Goal: Information Seeking & Learning: Learn about a topic

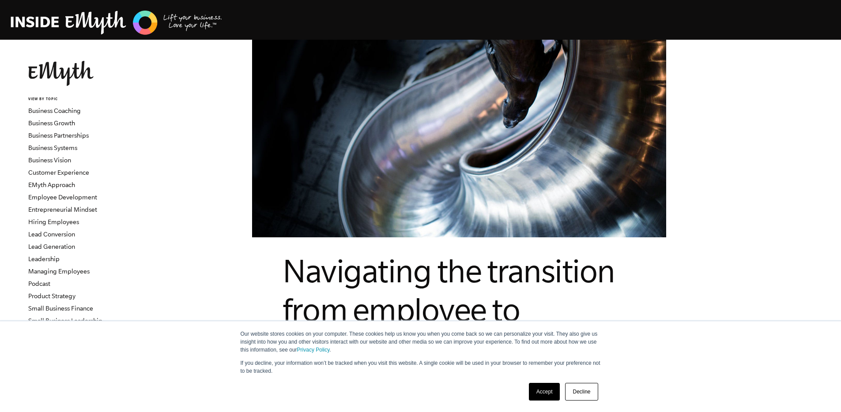
click at [541, 395] on link "Accept" at bounding box center [544, 392] width 31 height 18
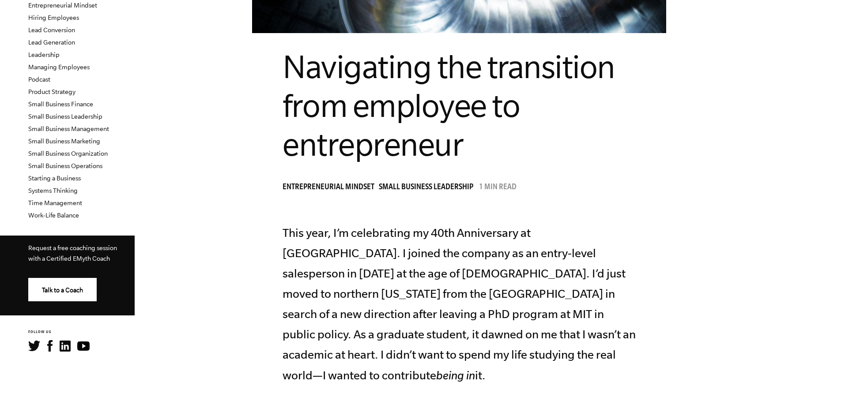
scroll to position [210, 0]
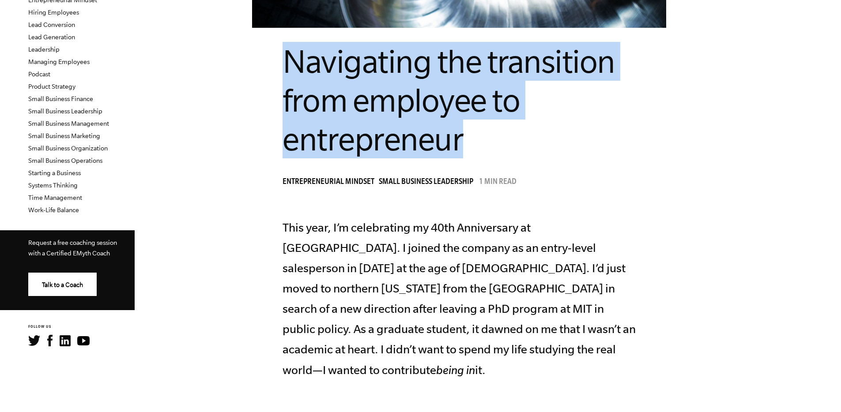
drag, startPoint x: 518, startPoint y: 153, endPoint x: 320, endPoint y: 61, distance: 218.6
click at [320, 61] on h1 "Navigating the transition from employee to entrepreneur" at bounding box center [459, 100] width 353 height 117
click at [349, 79] on h1 "Navigating the transition from employee to entrepreneur" at bounding box center [459, 100] width 353 height 117
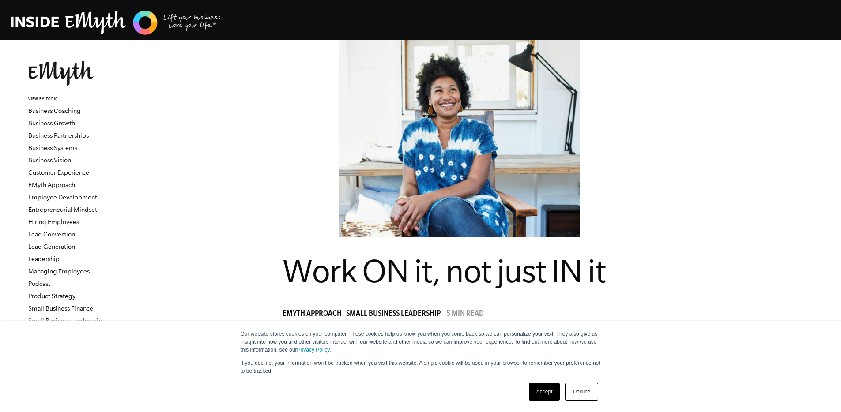
click at [538, 377] on div "Our website stores cookies on your computer. These cookies help us know you whe…" at bounding box center [420, 366] width 441 height 91
click at [539, 379] on div "Our website stores cookies on your computer. These cookies help us know you whe…" at bounding box center [420, 366] width 441 height 91
click at [541, 382] on div "Accept Decline" at bounding box center [563, 392] width 75 height 23
click at [545, 383] on link "Accept" at bounding box center [544, 392] width 31 height 18
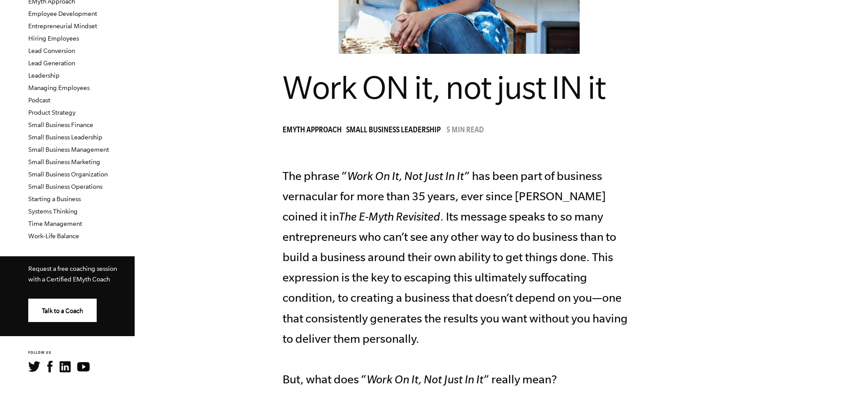
scroll to position [178, 0]
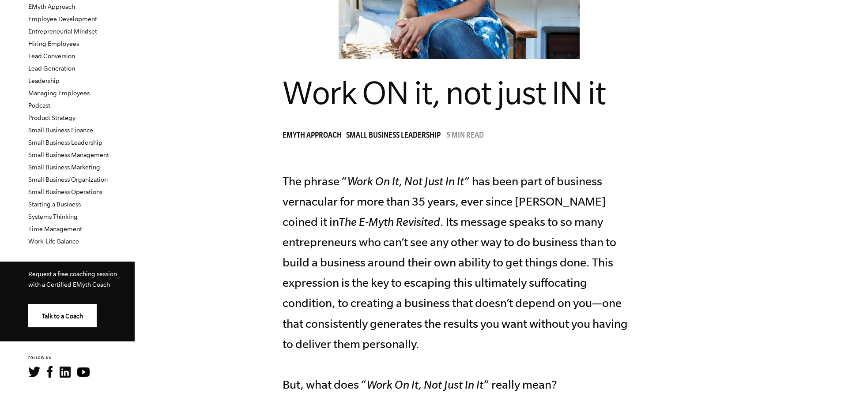
click at [392, 93] on span "Work ON it, not just IN it" at bounding box center [444, 93] width 323 height 36
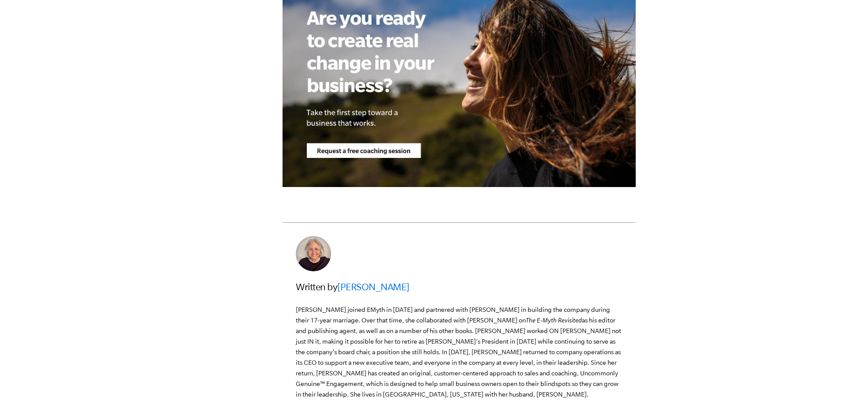
scroll to position [2646, 0]
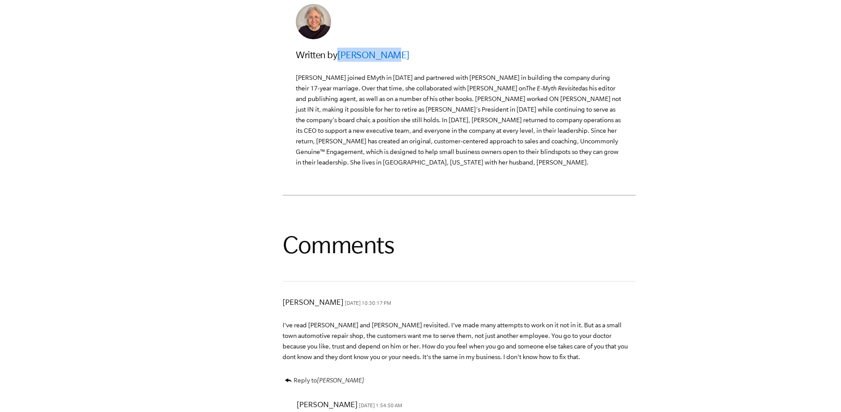
drag, startPoint x: 434, startPoint y: 207, endPoint x: 372, endPoint y: 215, distance: 62.3
click at [372, 62] on h3 "Written by Ilene Frahm" at bounding box center [459, 55] width 327 height 14
copy link "[PERSON_NAME]"
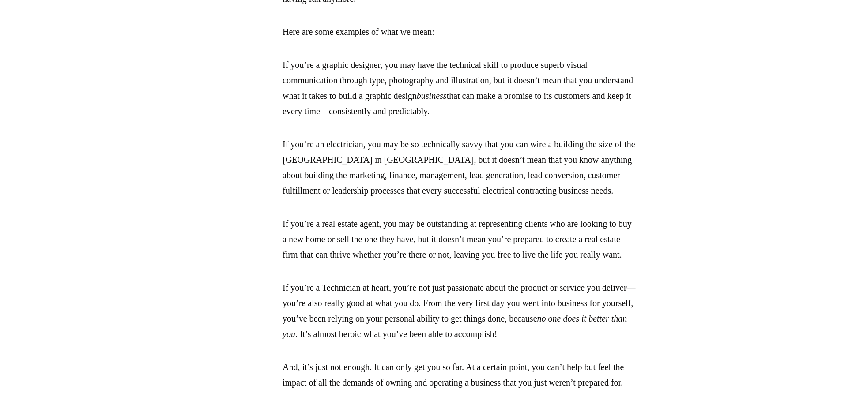
scroll to position [0, 0]
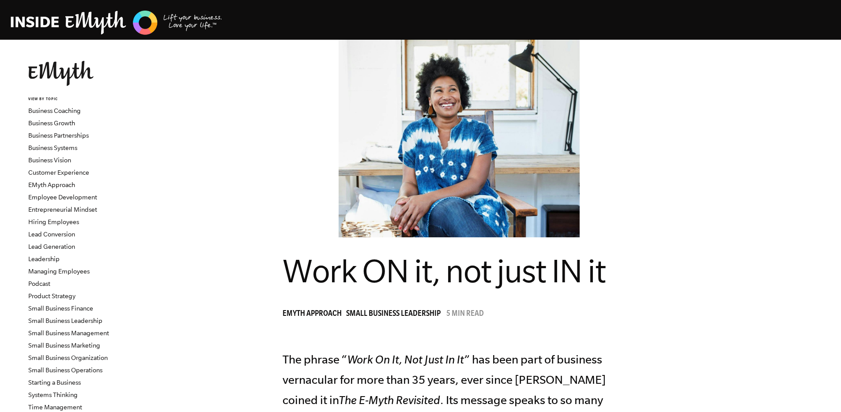
click at [382, 276] on span "Work ON it, not just IN it" at bounding box center [444, 271] width 323 height 36
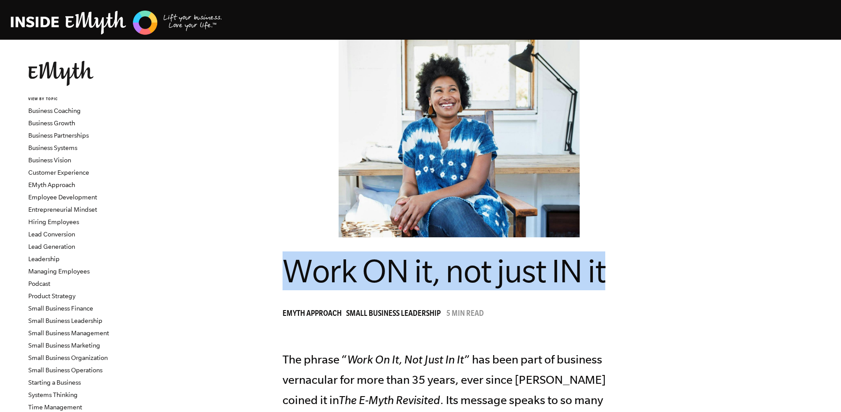
click at [382, 276] on span "Work ON it, not just IN it" at bounding box center [444, 271] width 323 height 36
copy header "Work ON it, not just IN it"
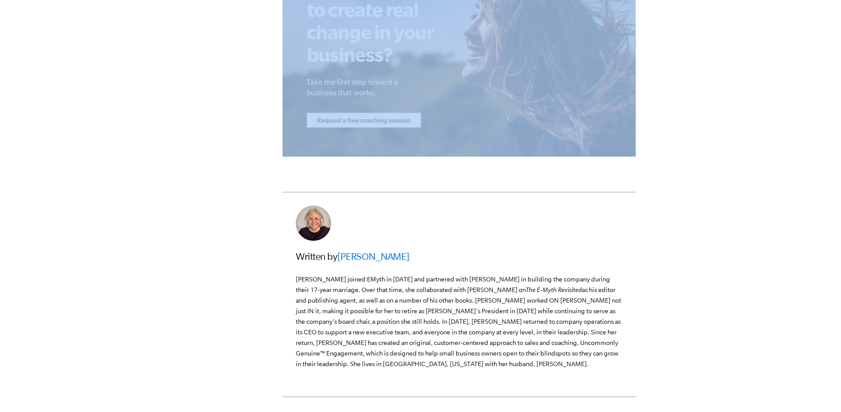
scroll to position [2359, 0]
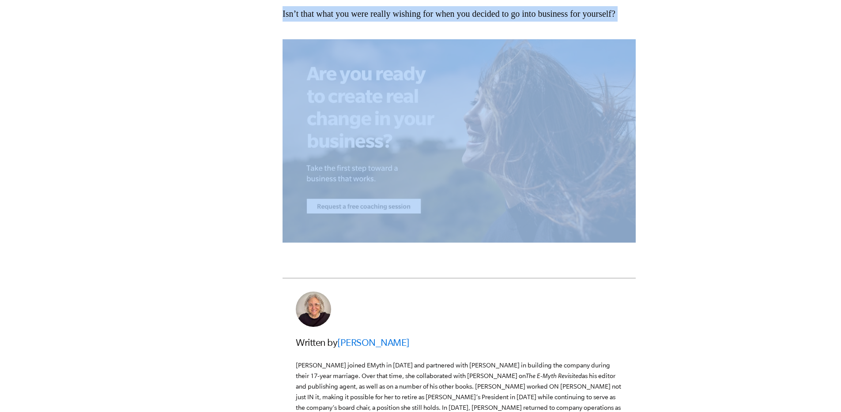
drag, startPoint x: 316, startPoint y: 356, endPoint x: 418, endPoint y: 185, distance: 199.1
copy section "The phrase “ Work On It, Not Just In It ” has been part of business vernacular …"
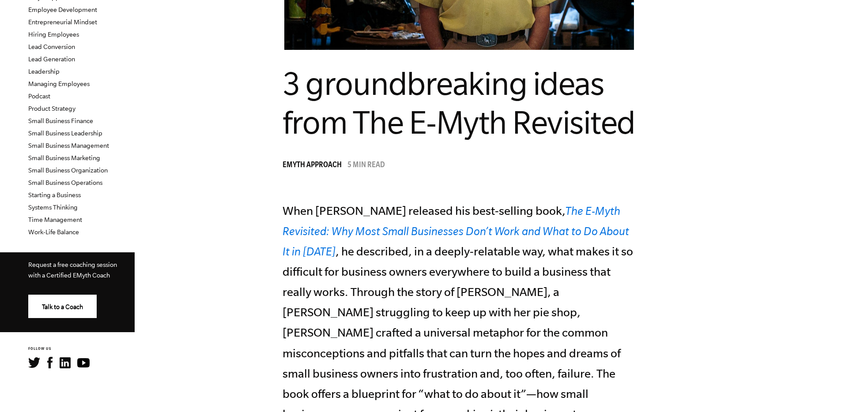
scroll to position [182, 0]
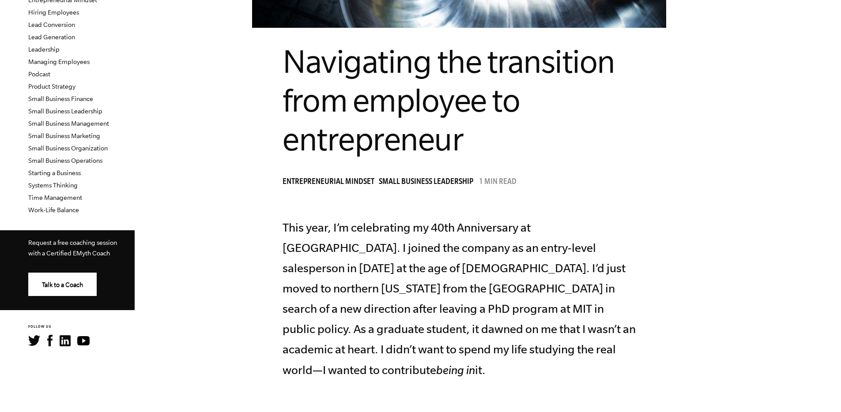
click at [360, 55] on span "Navigating the transition from employee to entrepreneur" at bounding box center [449, 100] width 332 height 114
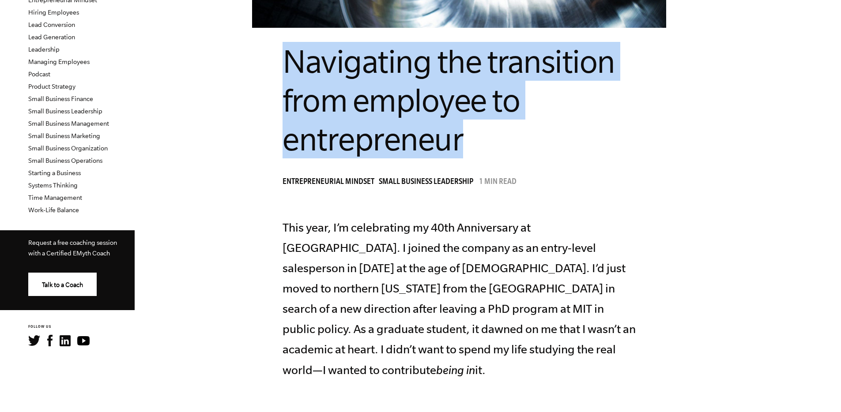
drag, startPoint x: 310, startPoint y: 61, endPoint x: 507, endPoint y: 147, distance: 215.0
copy span "Navigating the transition from employee to entrepreneur"
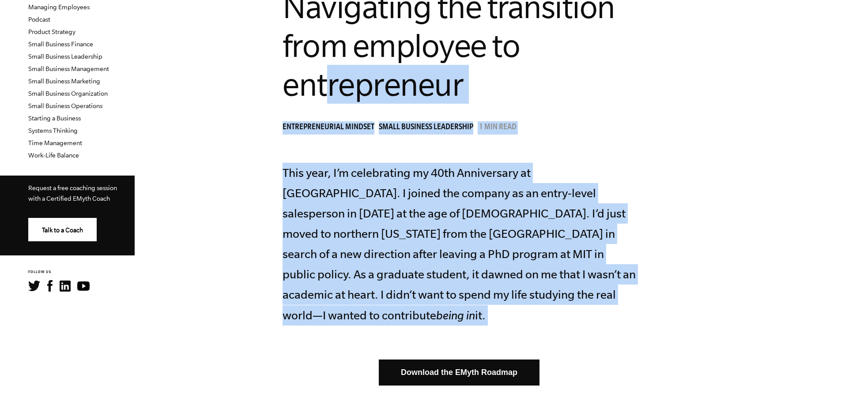
scroll to position [174, 0]
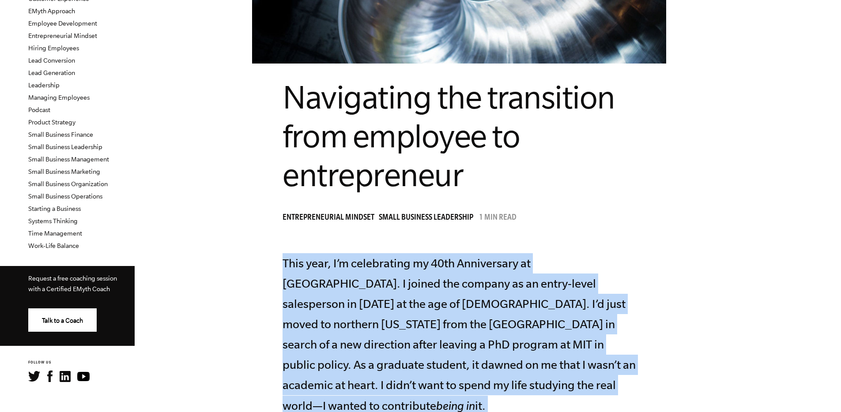
drag, startPoint x: 497, startPoint y: 157, endPoint x: 305, endPoint y: 253, distance: 214.8
copy section "This year, I’m celebrating my 40th Anniversary at EMyth. I joined the company a…"
